Goal: Task Accomplishment & Management: Complete application form

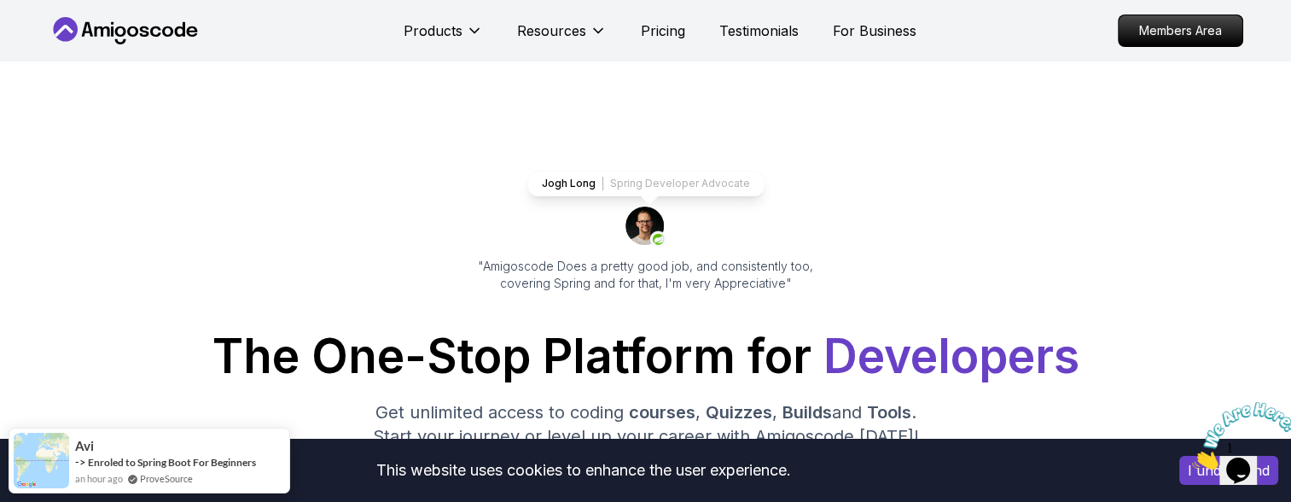
scroll to position [256, 0]
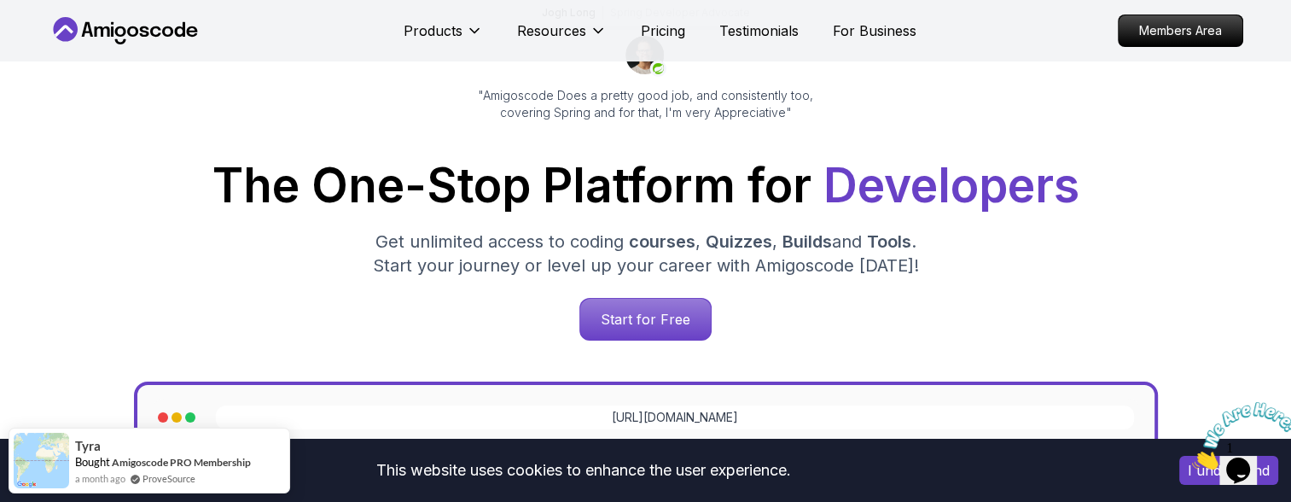
scroll to position [85, 0]
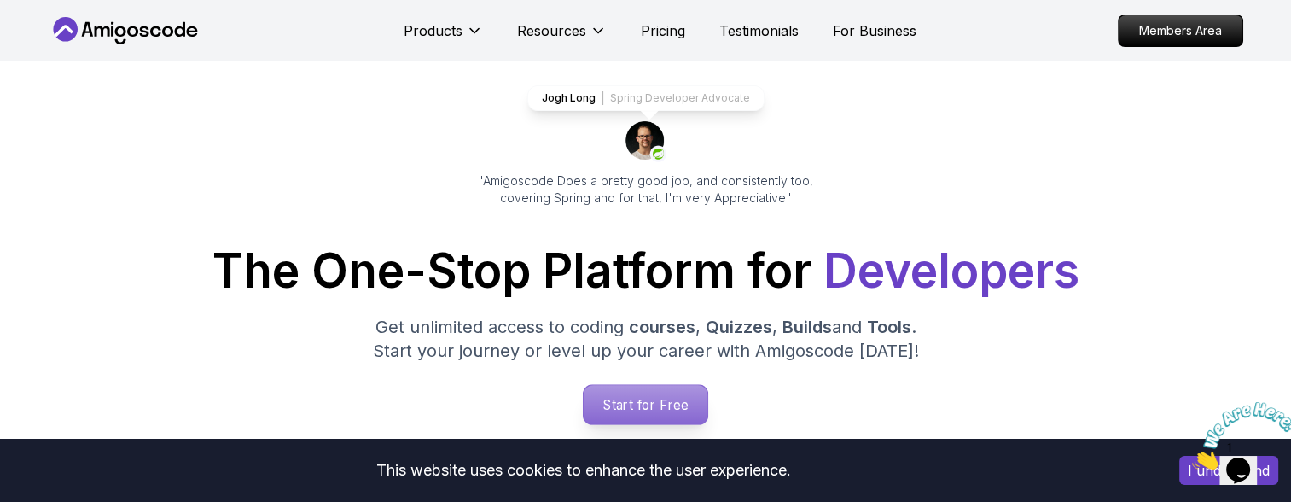
click at [631, 393] on p "Start for Free" at bounding box center [646, 404] width 124 height 39
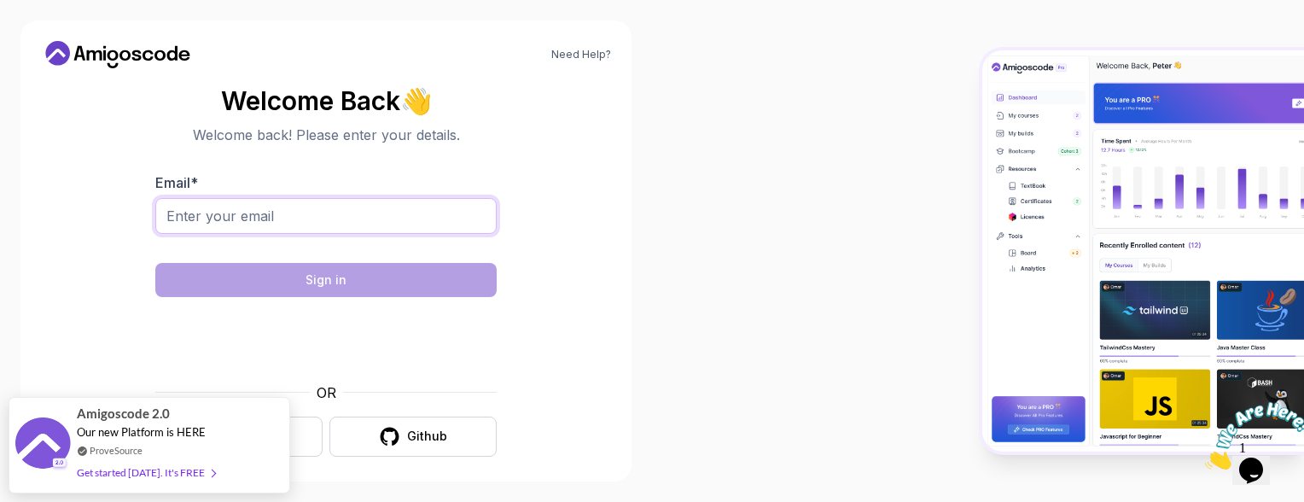
click at [410, 217] on input "Email *" at bounding box center [325, 216] width 341 height 36
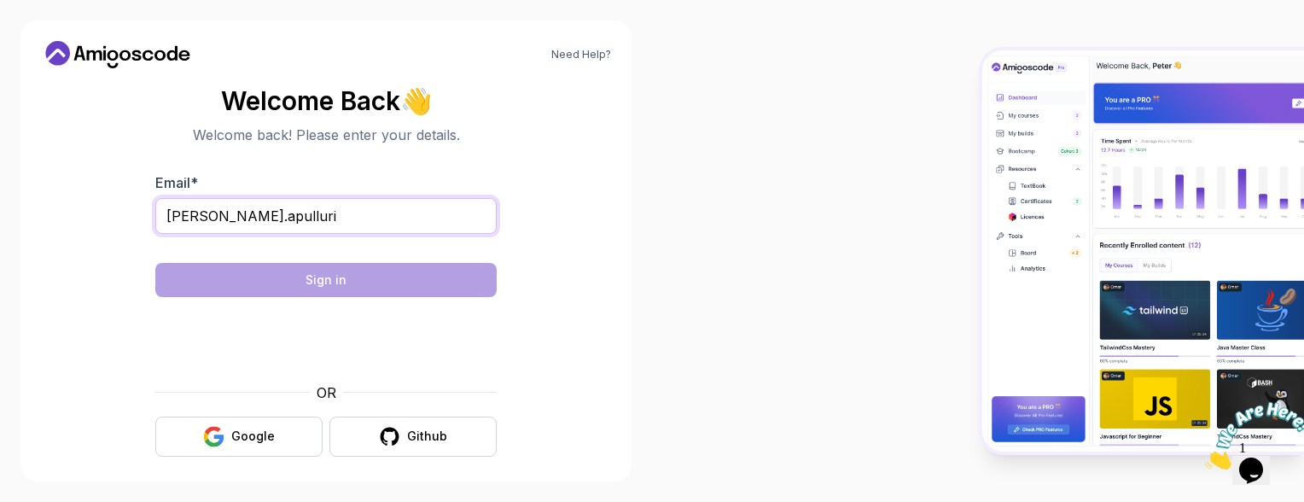
click at [348, 215] on input "poojith.apulluri" at bounding box center [325, 216] width 341 height 36
type input "poojitha.pulluri03@gmail.com"
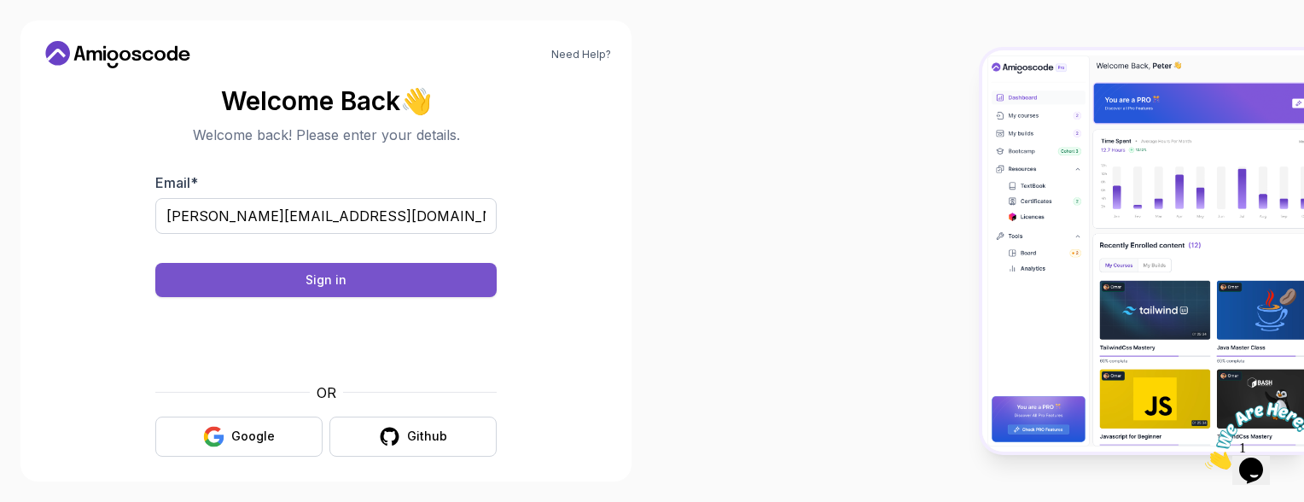
click at [396, 278] on button "Sign in" at bounding box center [325, 280] width 341 height 34
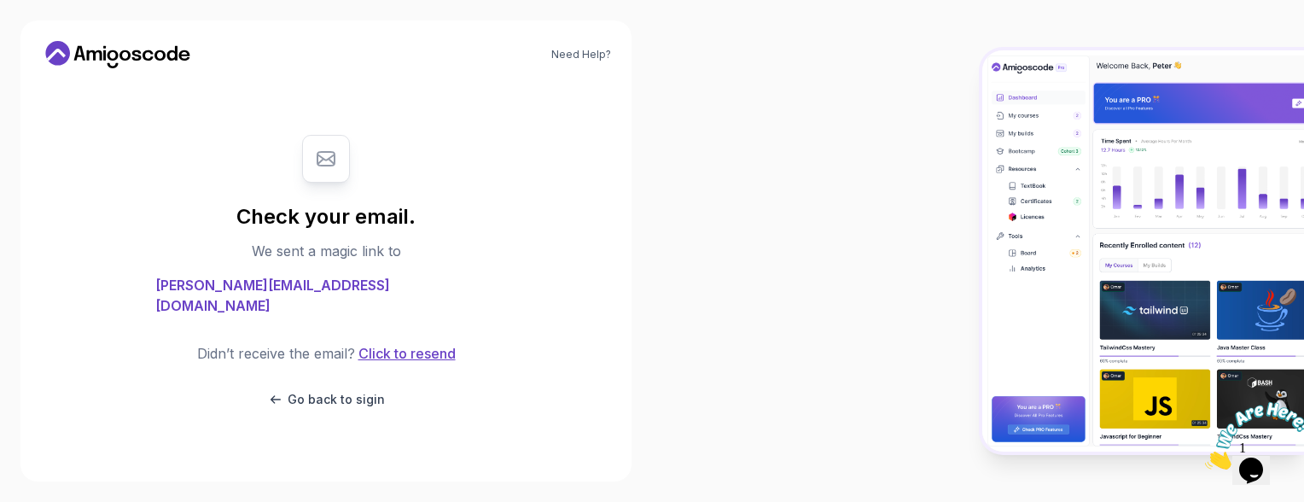
click at [405, 343] on button "Click to resend" at bounding box center [405, 353] width 101 height 20
click at [765, 405] on div at bounding box center [978, 251] width 652 height 502
drag, startPoint x: 690, startPoint y: 363, endPoint x: 543, endPoint y: 340, distance: 148.6
click at [543, 340] on section "Check your email. We sent a magic link to poojitha.pulluri03@gmail.com Didn’t r…" at bounding box center [326, 271] width 570 height 307
click at [317, 395] on p "Go back to sigin" at bounding box center [336, 399] width 97 height 17
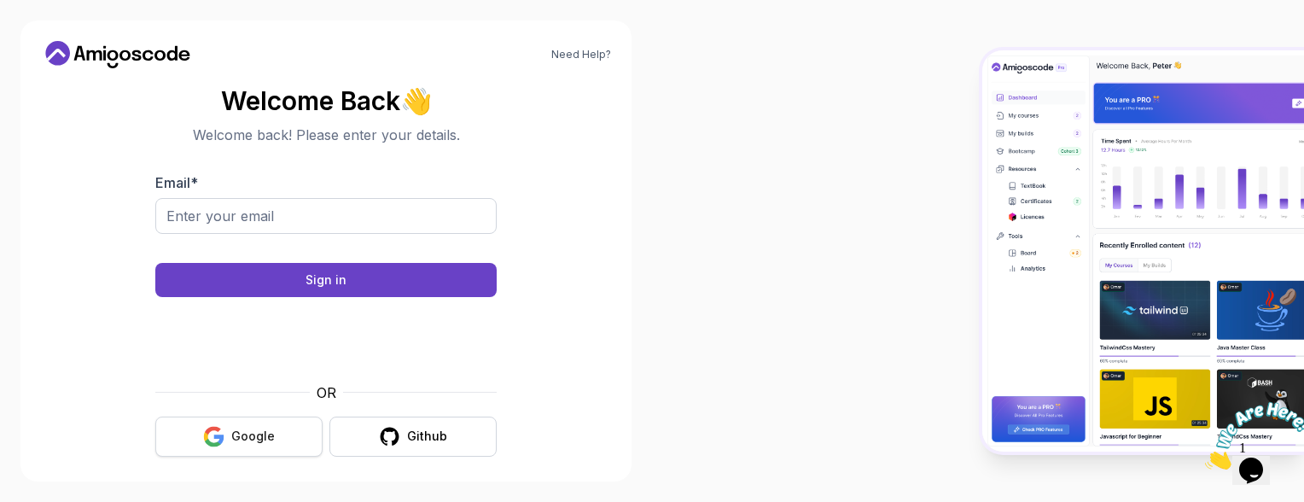
click at [253, 440] on div "Google" at bounding box center [253, 436] width 44 height 17
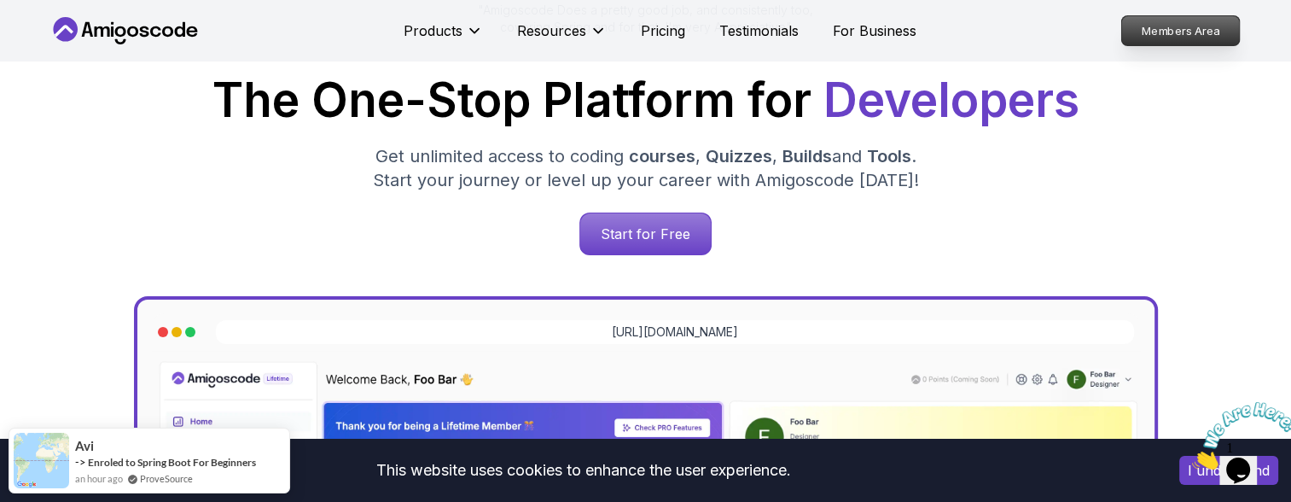
click at [1149, 25] on p "Members Area" at bounding box center [1180, 30] width 118 height 29
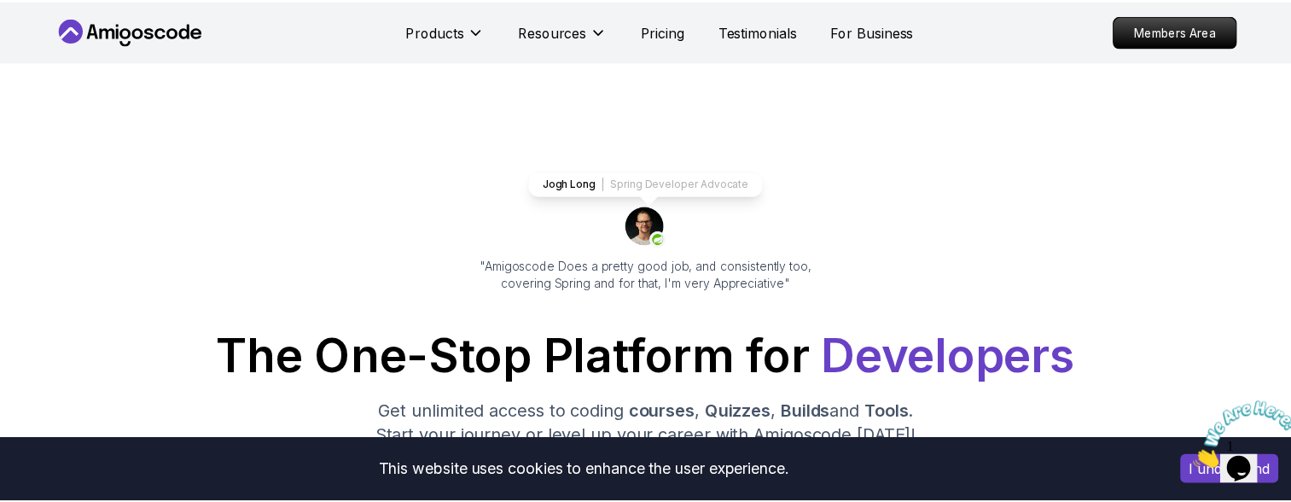
scroll to position [256, 0]
